Goal: Task Accomplishment & Management: Complete application form

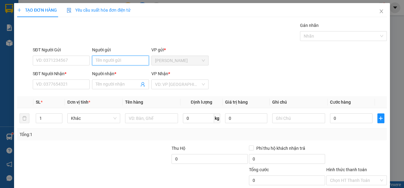
click at [117, 61] on input "Người gửi" at bounding box center [120, 61] width 57 height 10
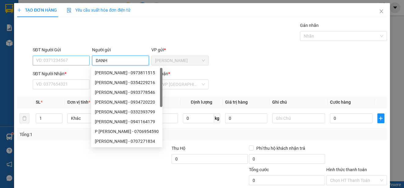
type input "DANH"
click at [75, 59] on input "SĐT Người Gửi" at bounding box center [61, 61] width 57 height 10
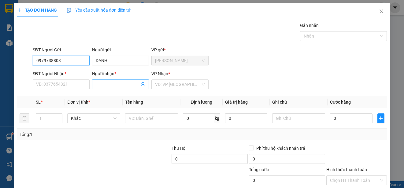
type input "0979738803"
click at [115, 84] on input "Người nhận *" at bounding box center [117, 84] width 43 height 7
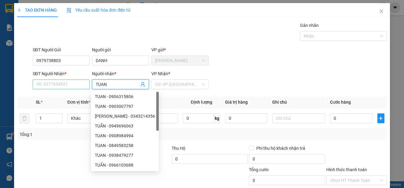
type input "TUAN"
click at [84, 85] on input "SĐT Người Nhận *" at bounding box center [61, 85] width 57 height 10
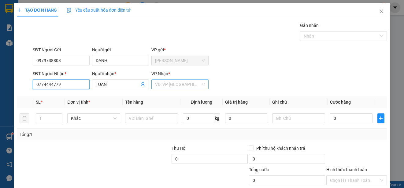
type input "0774444779"
click at [164, 85] on input "search" at bounding box center [177, 84] width 45 height 9
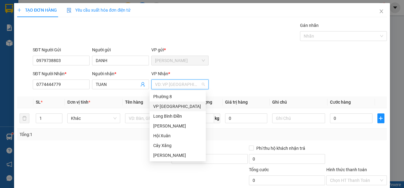
click at [169, 105] on div "VP [GEOGRAPHIC_DATA]" at bounding box center [177, 106] width 49 height 7
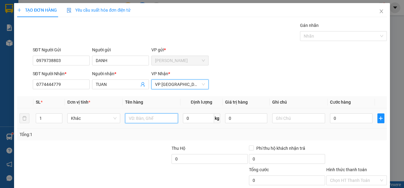
click at [159, 119] on input "text" at bounding box center [151, 119] width 53 height 10
type input "1 HNP"
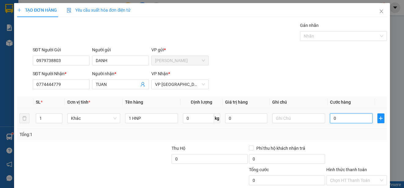
click at [330, 118] on input "0" at bounding box center [351, 119] width 43 height 10
type input "20"
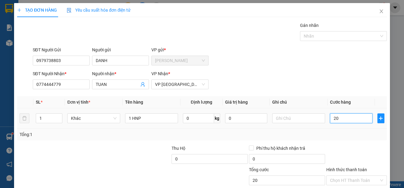
type input "200"
type input "2.000"
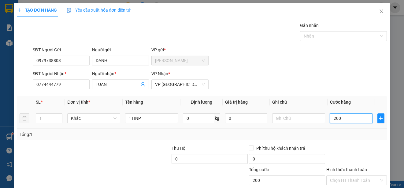
type input "2.000"
type input "20.000"
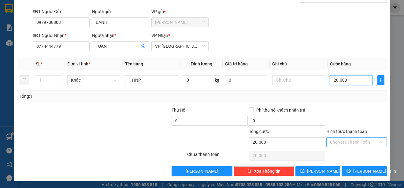
type input "20.000"
click at [372, 145] on input "Hình thức thanh toán" at bounding box center [354, 142] width 49 height 9
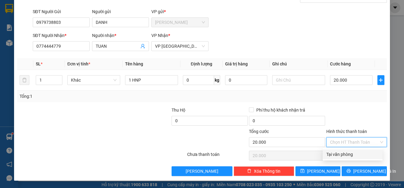
click at [368, 152] on div "Tại văn phòng" at bounding box center [353, 154] width 53 height 7
type input "0"
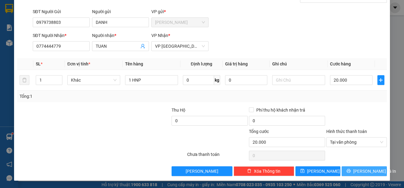
click at [370, 171] on span "[PERSON_NAME] và In" at bounding box center [375, 171] width 43 height 7
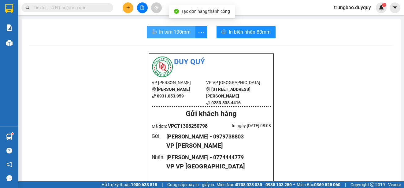
click at [177, 33] on span "In tem 100mm" at bounding box center [175, 32] width 32 height 8
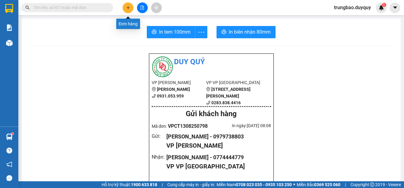
click at [129, 11] on button at bounding box center [128, 7] width 11 height 11
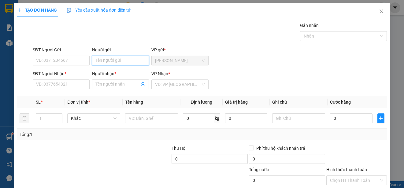
click at [111, 61] on input "Người gửi" at bounding box center [120, 61] width 57 height 10
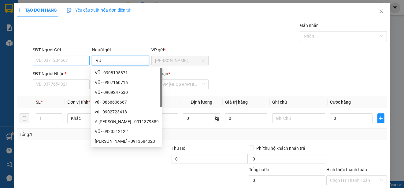
type input "VU"
click at [79, 61] on input "SĐT Người Gửi" at bounding box center [61, 61] width 57 height 10
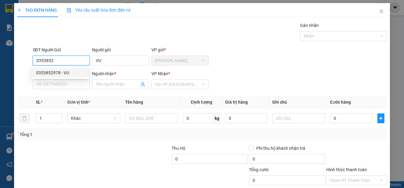
click at [71, 73] on div "0353852978 - VU" at bounding box center [60, 73] width 49 height 7
type input "0353852978"
type input "0903246970"
type input "NGA"
type input "25.000"
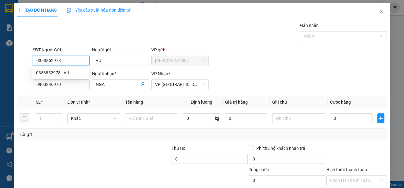
type input "25.000"
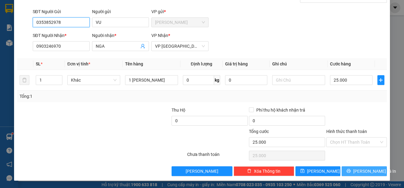
type input "0353852978"
click at [365, 171] on span "[PERSON_NAME] và In" at bounding box center [375, 171] width 43 height 7
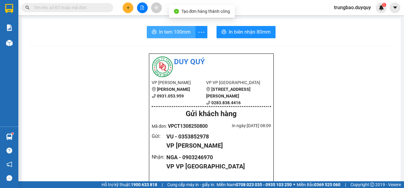
click at [177, 32] on span "In tem 100mm" at bounding box center [175, 32] width 32 height 8
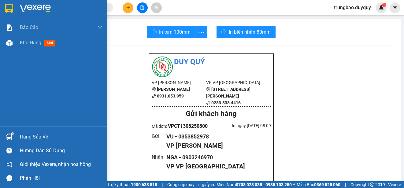
click at [9, 6] on img at bounding box center [9, 8] width 8 height 9
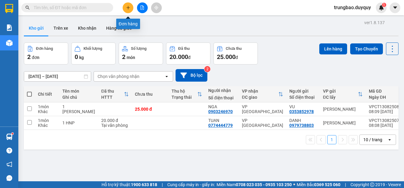
click at [130, 9] on icon "plus" at bounding box center [128, 8] width 4 height 4
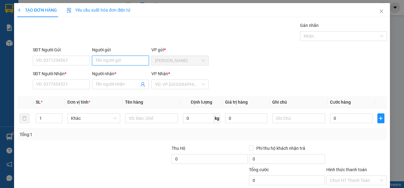
click at [131, 60] on input "Người gửi" at bounding box center [120, 61] width 57 height 10
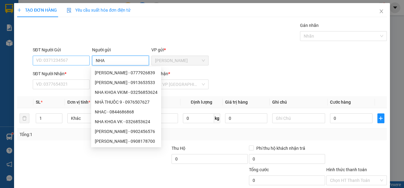
type input "NHA"
click at [84, 59] on input "SĐT Người Gửi" at bounding box center [61, 61] width 57 height 10
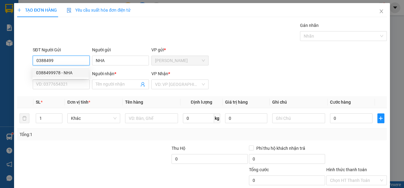
click at [74, 70] on div "0388499978 - NHA" at bounding box center [60, 73] width 49 height 7
type input "0388499978"
type input "0904550216"
type input "THUY"
type input "20.000"
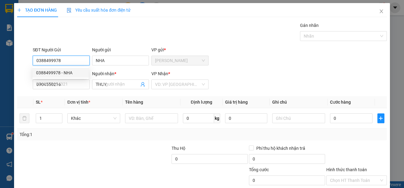
type input "20.000"
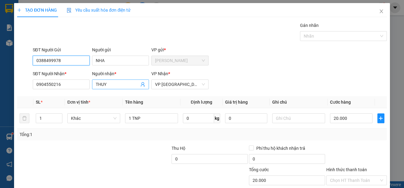
type input "0388499978"
click at [112, 85] on input "THUY" at bounding box center [117, 84] width 43 height 7
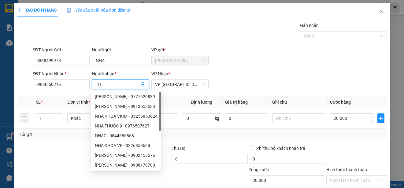
type input "T"
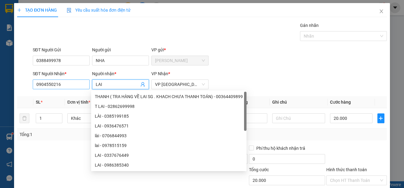
type input "LAI"
click at [64, 84] on input "0904550216" at bounding box center [61, 85] width 57 height 10
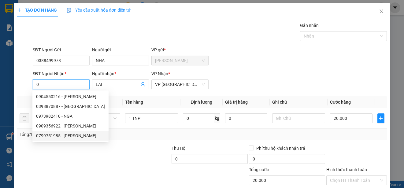
click at [61, 137] on div "0799751985 - [PERSON_NAME]" at bounding box center [70, 136] width 69 height 7
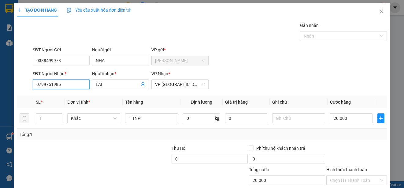
scroll to position [38, 0]
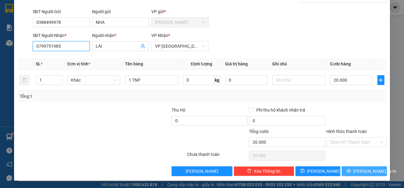
type input "0799751985"
click at [357, 172] on span "[PERSON_NAME] và In" at bounding box center [375, 171] width 43 height 7
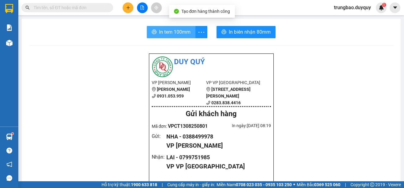
click at [161, 31] on span "In tem 100mm" at bounding box center [175, 32] width 32 height 8
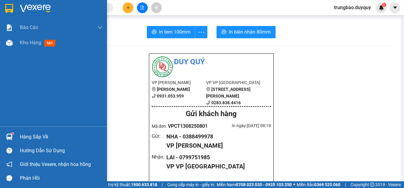
click at [7, 6] on img at bounding box center [9, 8] width 8 height 9
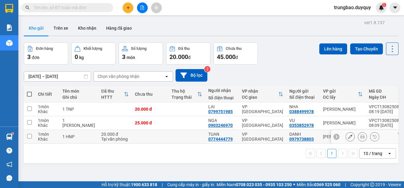
click at [30, 135] on input "checkbox" at bounding box center [29, 136] width 5 height 5
checkbox input "true"
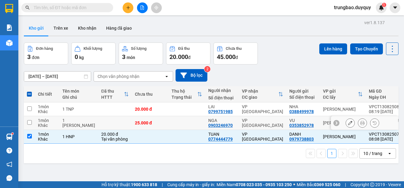
click at [29, 121] on input "checkbox" at bounding box center [29, 122] width 5 height 5
checkbox input "true"
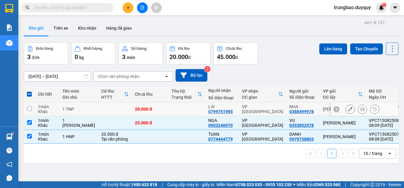
click at [29, 109] on input "checkbox" at bounding box center [29, 109] width 5 height 5
checkbox input "true"
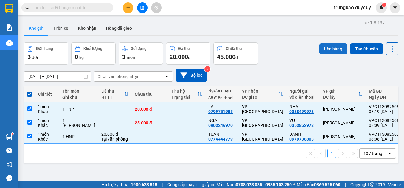
click at [328, 50] on button "Lên hàng" at bounding box center [334, 48] width 28 height 11
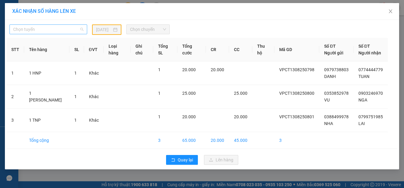
click at [73, 30] on span "Chọn tuyến" at bounding box center [48, 29] width 70 height 9
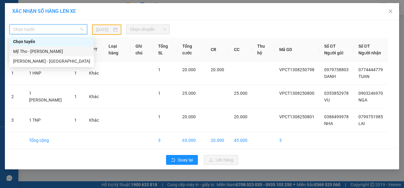
click at [66, 50] on div "Mỹ Tho - [PERSON_NAME]" at bounding box center [51, 51] width 77 height 7
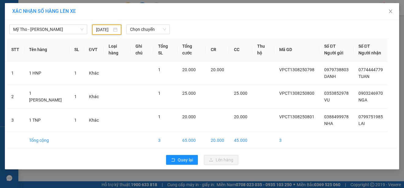
click at [105, 30] on input "[DATE]" at bounding box center [104, 29] width 16 height 7
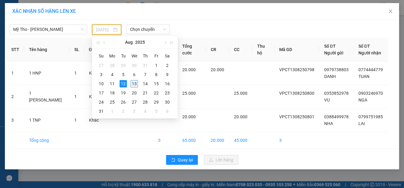
click at [134, 84] on div "13" at bounding box center [134, 83] width 7 height 7
type input "[DATE]"
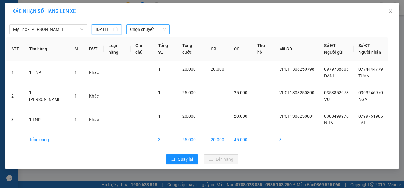
click at [152, 29] on span "Chọn chuyến" at bounding box center [148, 29] width 36 height 9
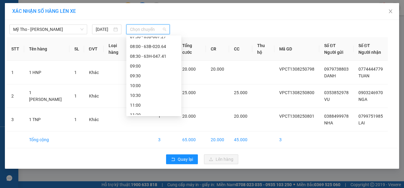
scroll to position [92, 0]
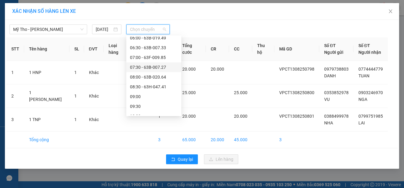
click at [164, 67] on div "07:30 - 63B-007.27" at bounding box center [154, 67] width 48 height 7
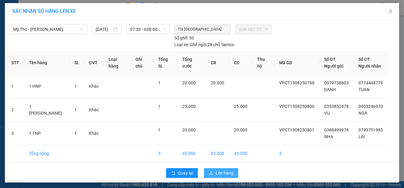
click at [218, 175] on span "Lên hàng" at bounding box center [225, 173] width 18 height 7
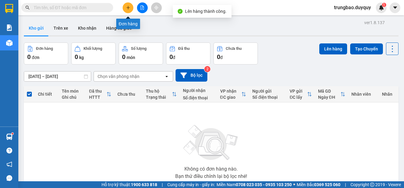
click at [126, 9] on icon "plus" at bounding box center [128, 8] width 4 height 4
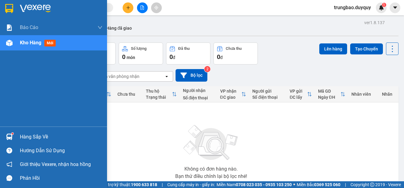
click at [9, 8] on img at bounding box center [9, 8] width 8 height 9
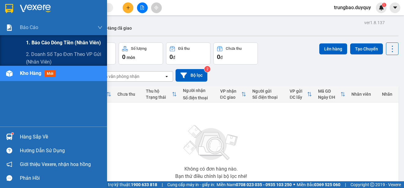
click at [36, 43] on span "1. Báo cáo dòng tiền (nhân viên)" at bounding box center [63, 43] width 75 height 8
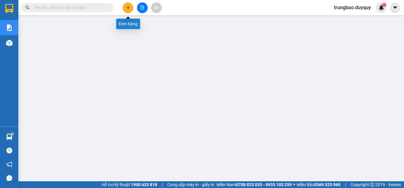
click at [129, 8] on icon "plus" at bounding box center [128, 8] width 4 height 4
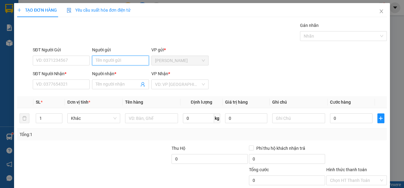
click at [106, 63] on input "Người gửi" at bounding box center [120, 61] width 57 height 10
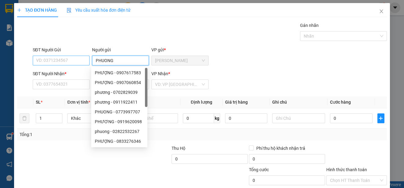
type input "PHUONG"
click at [83, 62] on input "SĐT Người Gửi" at bounding box center [61, 61] width 57 height 10
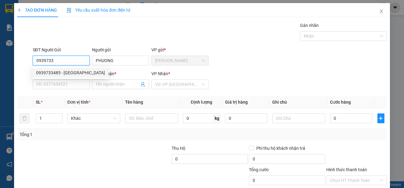
click at [77, 72] on div "0939733485 - [GEOGRAPHIC_DATA]" at bounding box center [70, 73] width 69 height 7
type input "0939733485"
type input "0327712345"
type input "CHIN"
type input "50.000"
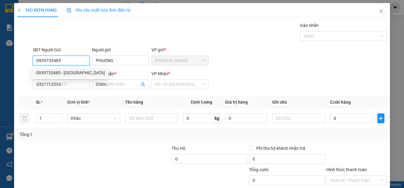
type input "50.000"
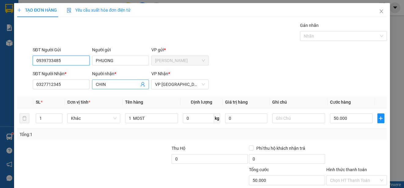
type input "0939733485"
click at [105, 85] on input "CHIN" at bounding box center [117, 84] width 43 height 7
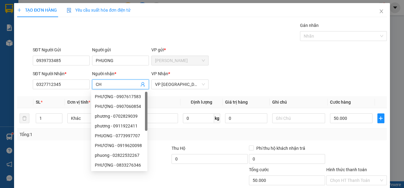
type input "C"
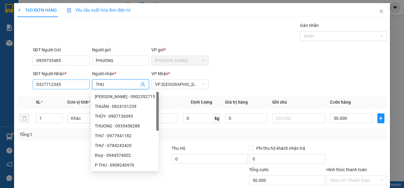
type input "THU"
click at [65, 86] on input "0327712345" at bounding box center [61, 85] width 57 height 10
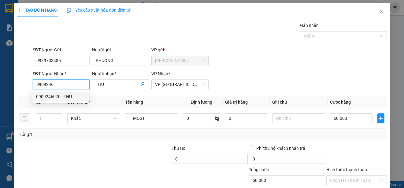
click at [70, 96] on div "0909246070 - THU" at bounding box center [60, 96] width 49 height 7
type input "0909246070"
type input "40.000"
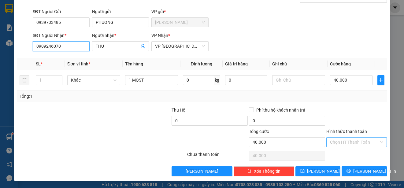
type input "0909246070"
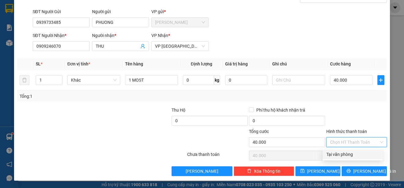
click at [354, 141] on input "Hình thức thanh toán" at bounding box center [354, 142] width 49 height 9
click at [359, 153] on div "Tại văn phòng" at bounding box center [353, 154] width 53 height 7
type input "0"
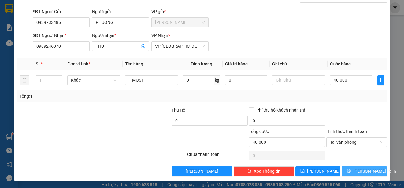
click at [361, 169] on span "[PERSON_NAME] và In" at bounding box center [375, 171] width 43 height 7
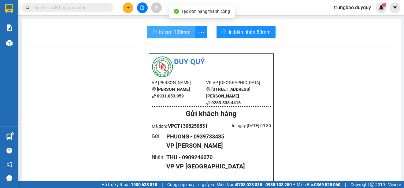
click at [175, 34] on span "In tem 100mm" at bounding box center [175, 32] width 32 height 8
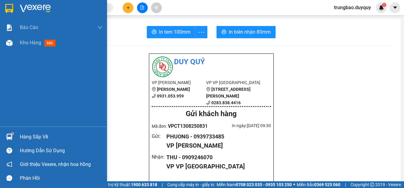
click at [9, 6] on img at bounding box center [9, 8] width 8 height 9
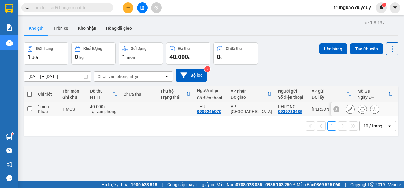
click at [29, 109] on input "checkbox" at bounding box center [29, 109] width 5 height 5
checkbox input "true"
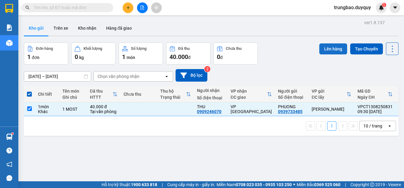
click at [325, 47] on button "Lên hàng" at bounding box center [334, 48] width 28 height 11
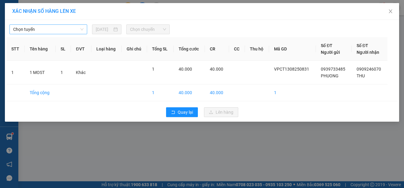
click at [66, 30] on span "Chọn tuyến" at bounding box center [48, 29] width 70 height 9
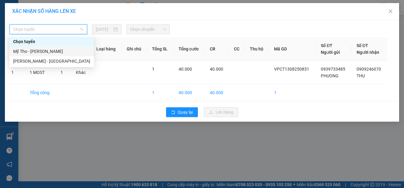
click at [64, 52] on div "Mỹ Tho - [PERSON_NAME]" at bounding box center [51, 51] width 77 height 7
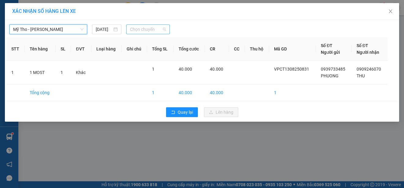
click at [150, 31] on span "Chọn chuyến" at bounding box center [148, 29] width 36 height 9
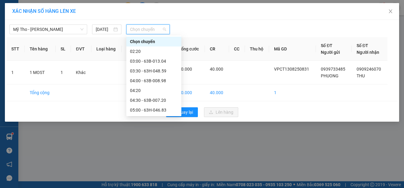
click at [163, 185] on div "09:00 - 63B-013.04" at bounding box center [154, 188] width 48 height 7
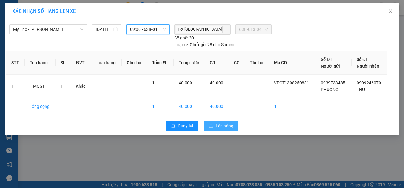
click at [225, 126] on span "Lên hàng" at bounding box center [225, 126] width 18 height 7
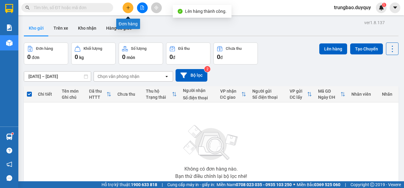
click at [130, 9] on icon "plus" at bounding box center [128, 8] width 4 height 4
